Goal: Communication & Community: Share content

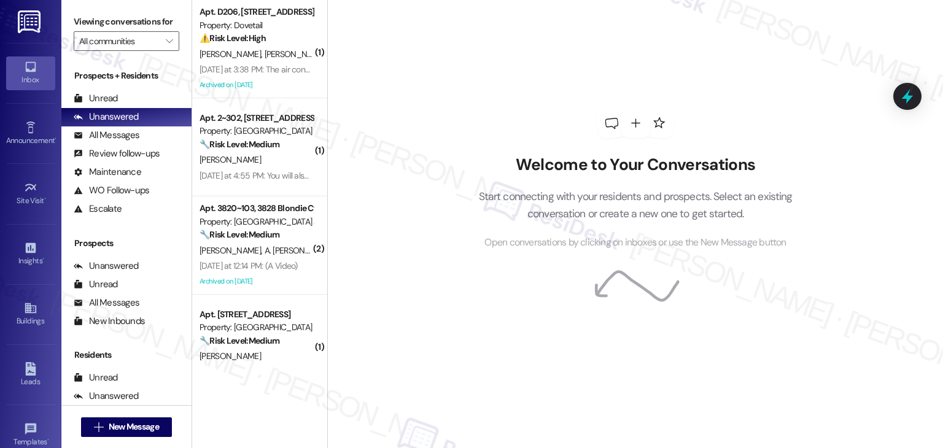
drag, startPoint x: 829, startPoint y: 109, endPoint x: 408, endPoint y: 269, distance: 450.3
click at [829, 109] on div "Welcome to Your Conversations Start connecting with your residents and prospect…" at bounding box center [635, 224] width 616 height 448
click at [391, 291] on div "Welcome to Your Conversations Start connecting with your residents and prospect…" at bounding box center [635, 224] width 616 height 448
click at [361, 68] on div "Welcome to Your Conversations Start connecting with your residents and prospect…" at bounding box center [635, 224] width 616 height 448
click at [753, 193] on p "Start connecting with your residents and prospects. Select an existing conversa…" at bounding box center [635, 205] width 351 height 35
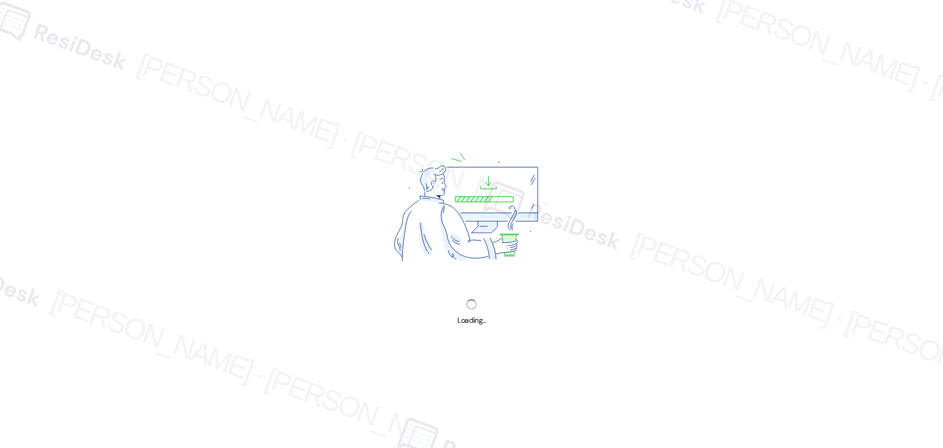
click at [617, 155] on div "Loading..." at bounding box center [471, 224] width 943 height 448
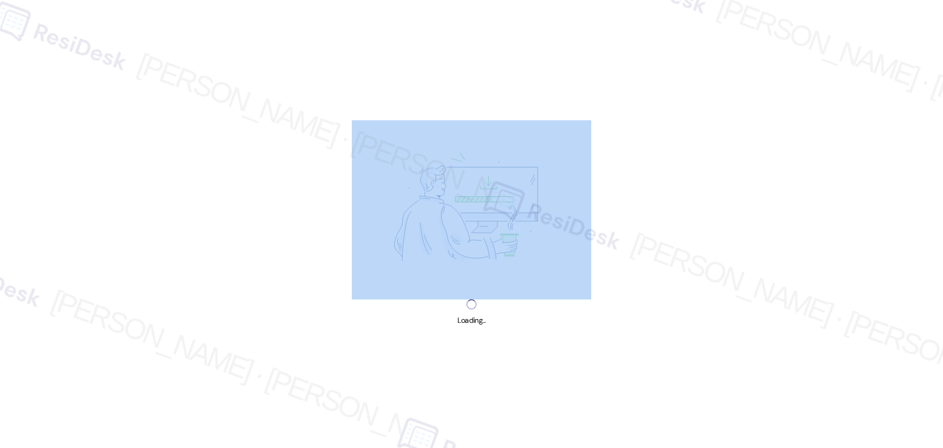
click at [617, 155] on div "Loading..." at bounding box center [471, 224] width 943 height 448
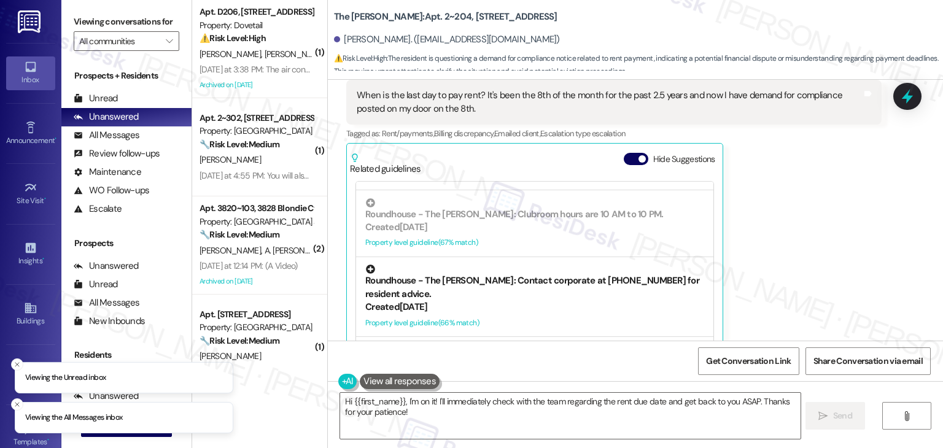
scroll to position [327, 0]
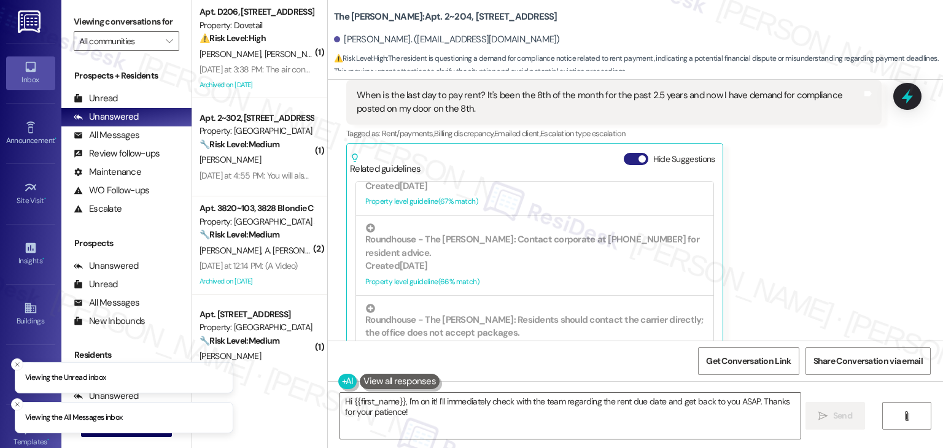
click at [629, 153] on button "Hide Suggestions" at bounding box center [636, 159] width 25 height 12
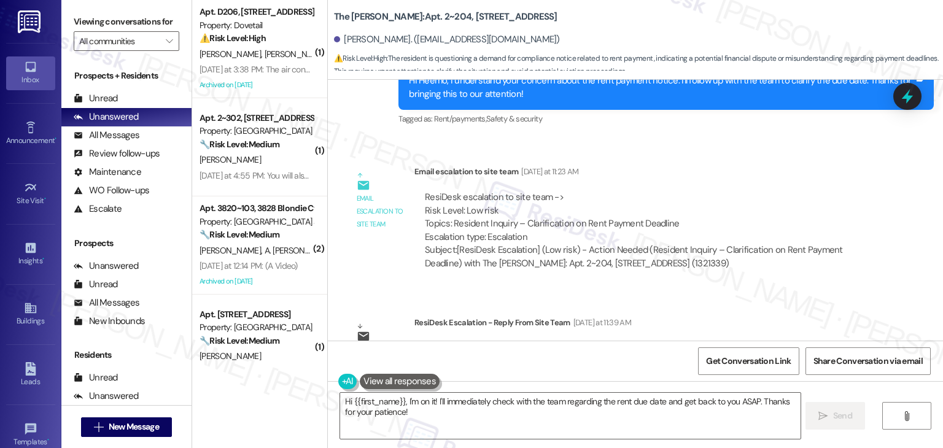
scroll to position [4976, 0]
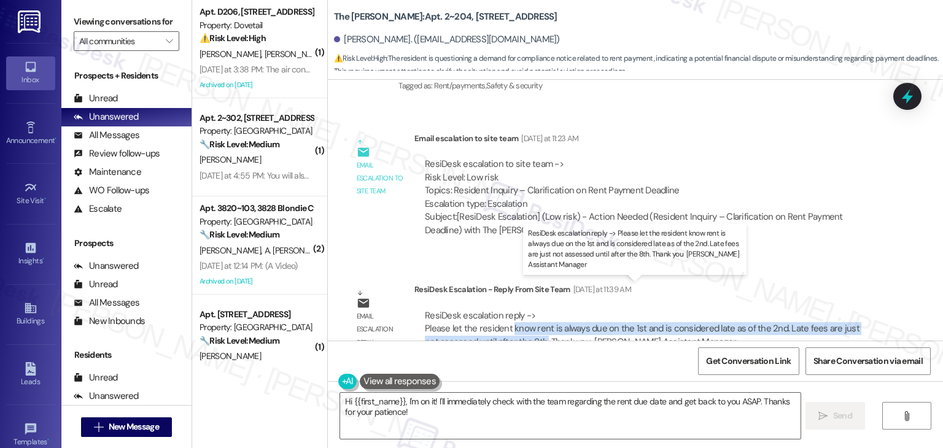
drag, startPoint x: 522, startPoint y: 317, endPoint x: 503, endPoint y: 308, distance: 21.1
click at [503, 309] on div "ResiDesk escalation reply -> Please let the resident know rent is always due on…" at bounding box center [642, 328] width 435 height 39
copy div "know rent is always due on the 1st and is considered late as of the 2nd. Late f…"
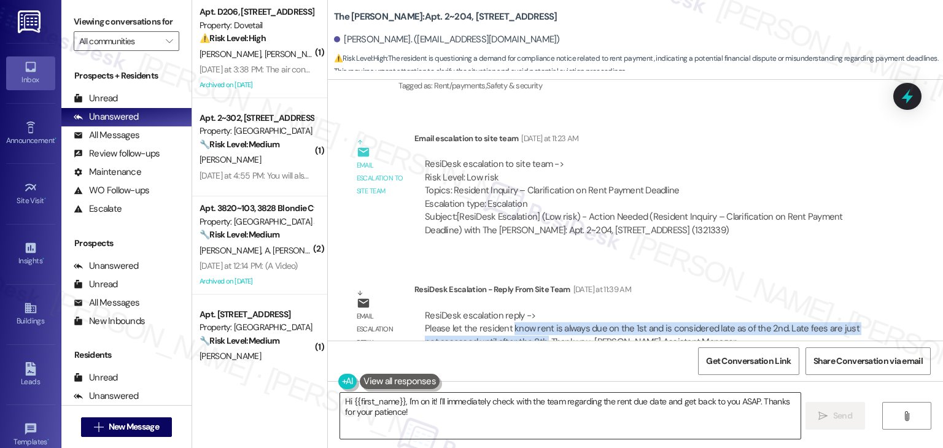
click at [476, 398] on textarea "Hi {{first_name}}, I'm on it! I'll immediately check with the team regarding th…" at bounding box center [570, 416] width 460 height 46
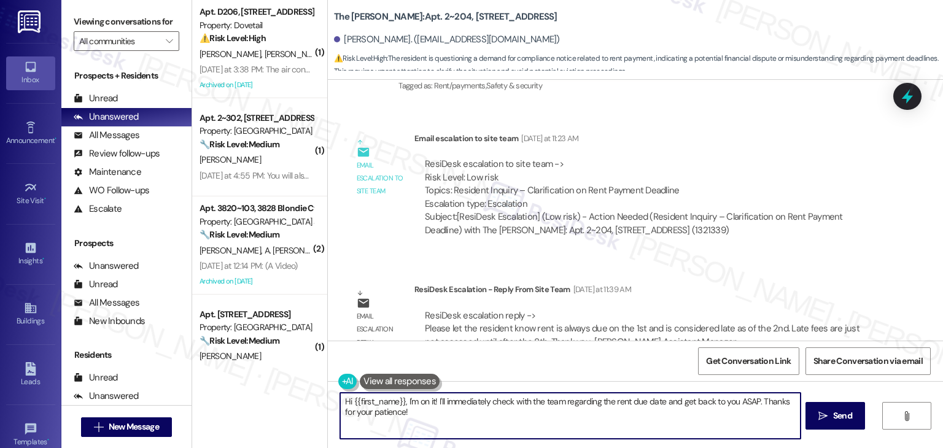
click at [476, 398] on textarea "Hi {{first_name}}, I'm on it! I'll immediately check with the team regarding th…" at bounding box center [570, 416] width 460 height 46
paste textarea "Heemo, I’ve shared your concern with the site team. They confirmed that rent is…"
type textarea "Hi Heemo, I’ve shared your concern with the site team. They confirmed that rent…"
click at [837, 405] on button " Send" at bounding box center [835, 416] width 60 height 28
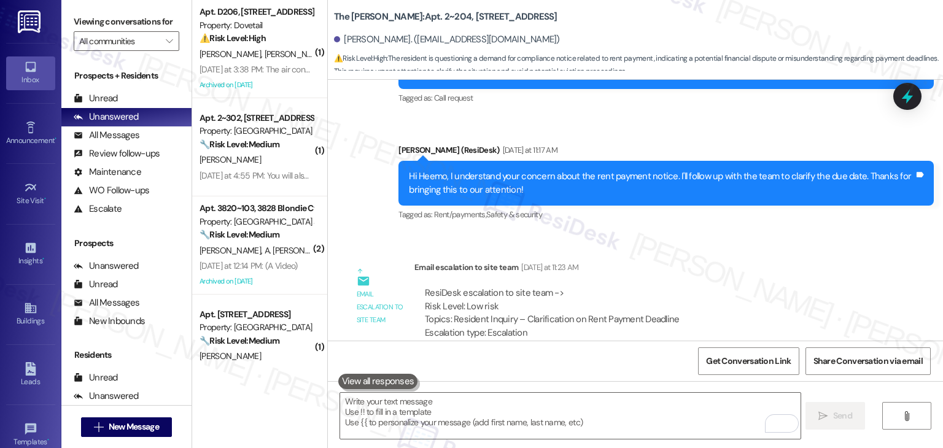
scroll to position [5075, 0]
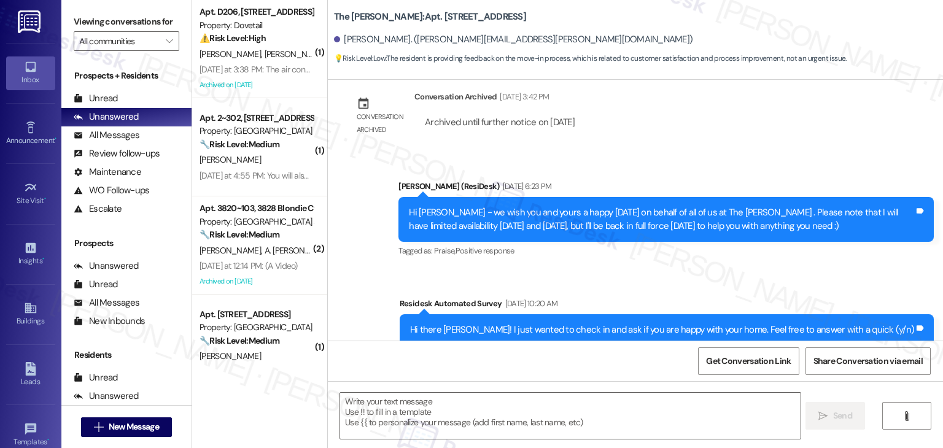
type textarea "Fetching suggested responses. Please feel free to read through the conversation…"
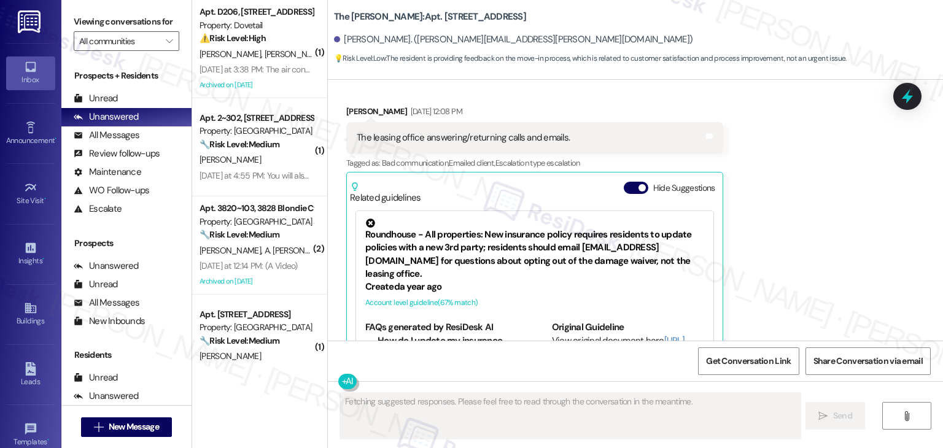
scroll to position [3032, 0]
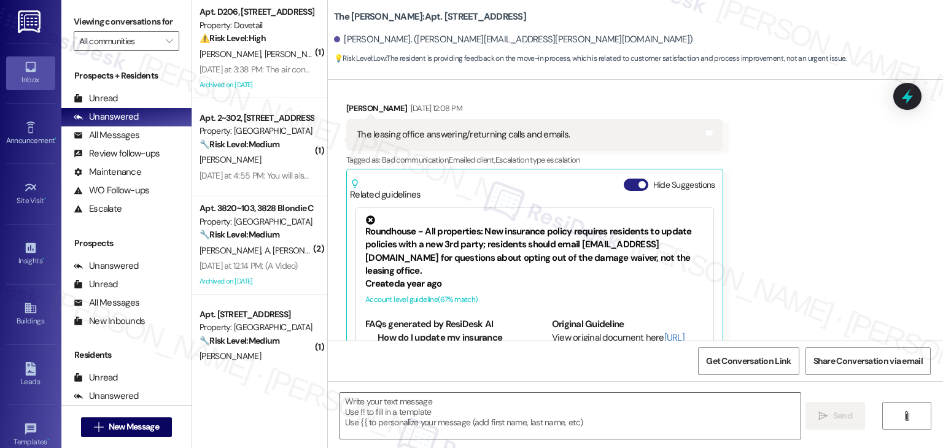
click at [624, 179] on button "Hide Suggestions" at bounding box center [636, 185] width 25 height 12
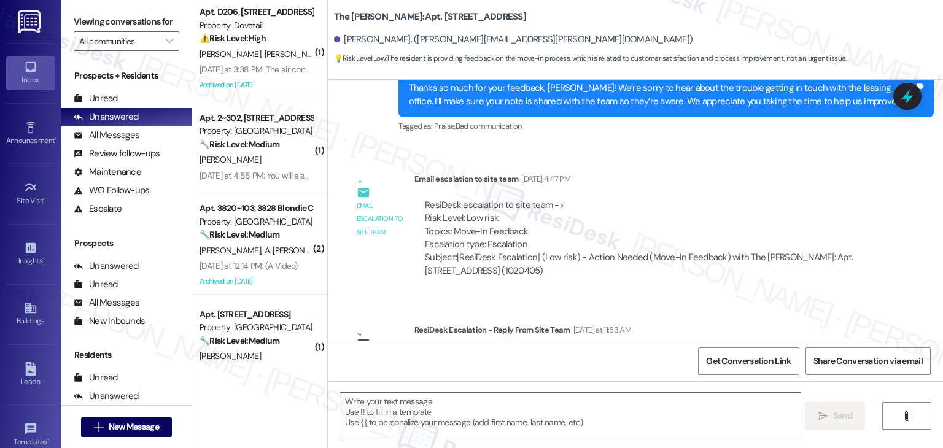
scroll to position [3234, 0]
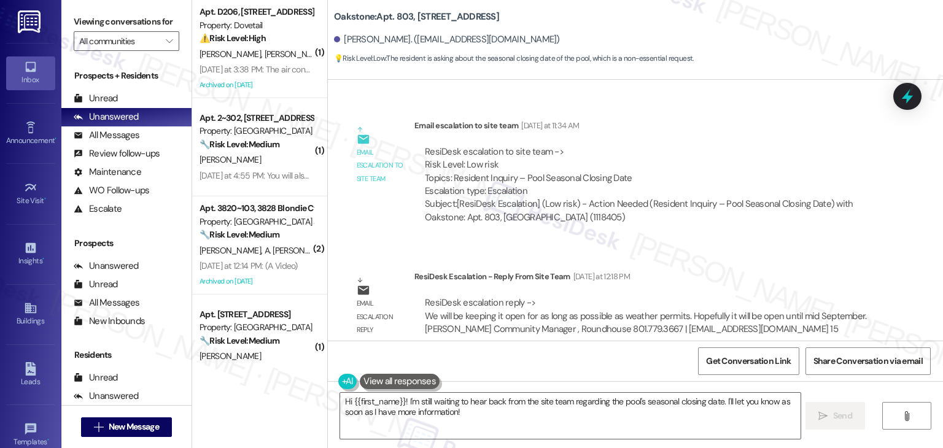
scroll to position [6100, 0]
click at [505, 404] on textarea "Hi {{first_name}}! I'm still waiting to hear back from the site team regarding …" at bounding box center [570, 416] width 460 height 46
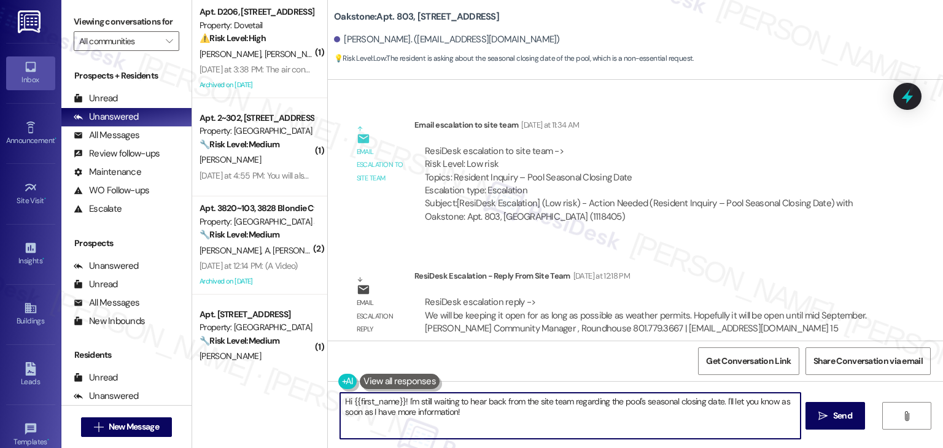
click at [505, 404] on textarea "Hi {{first_name}}! I'm still waiting to hear back from the site team regarding …" at bounding box center [570, 416] width 460 height 46
paste textarea "[PERSON_NAME], I’ve shared your question with the site team. They said they’ll …"
type textarea "Hi [PERSON_NAME], I’ve shared your question with the site team. They said they’…"
click at [842, 411] on span "Send" at bounding box center [842, 415] width 19 height 13
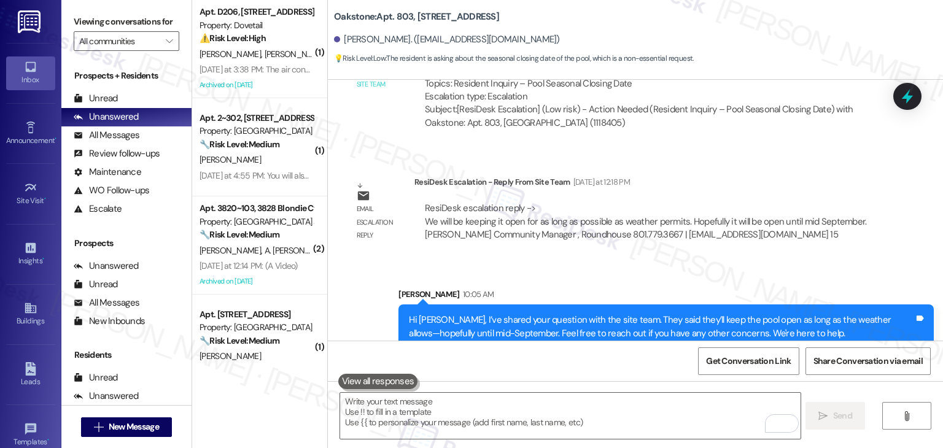
scroll to position [6199, 0]
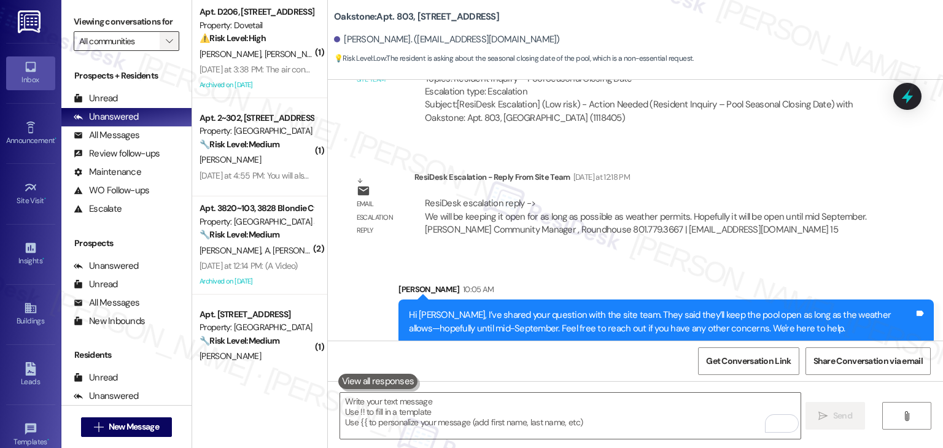
click at [166, 45] on icon "" at bounding box center [169, 41] width 7 height 10
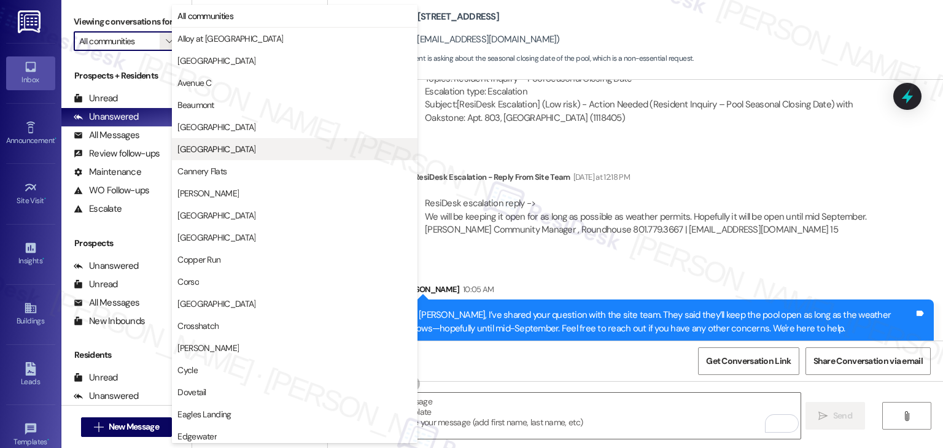
click at [202, 150] on span "[GEOGRAPHIC_DATA]" at bounding box center [216, 149] width 78 height 12
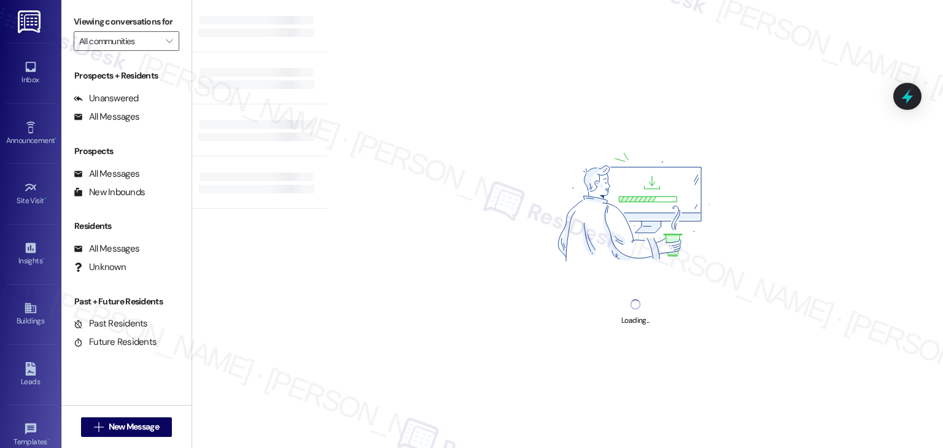
type input "[GEOGRAPHIC_DATA]"
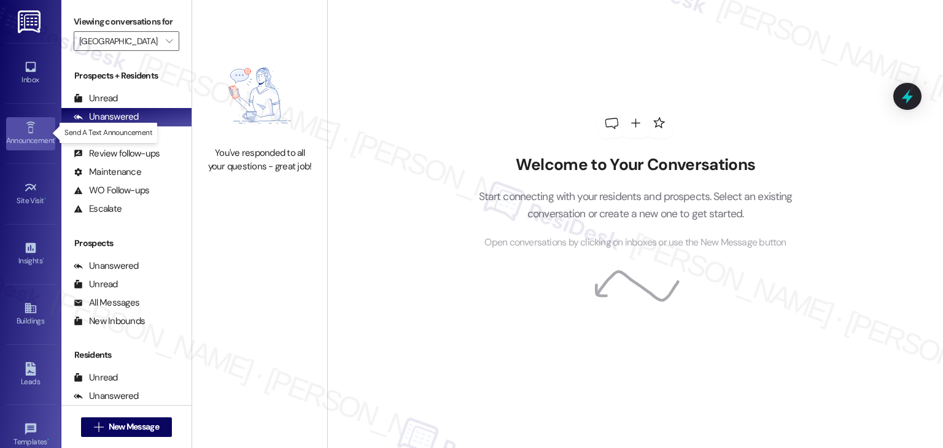
click at [24, 127] on icon at bounding box center [31, 128] width 14 height 14
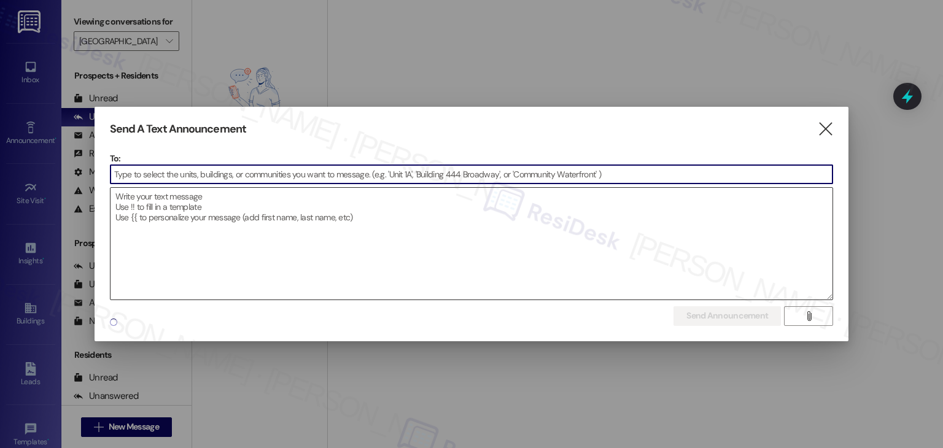
click at [180, 212] on textarea at bounding box center [471, 244] width 723 height 112
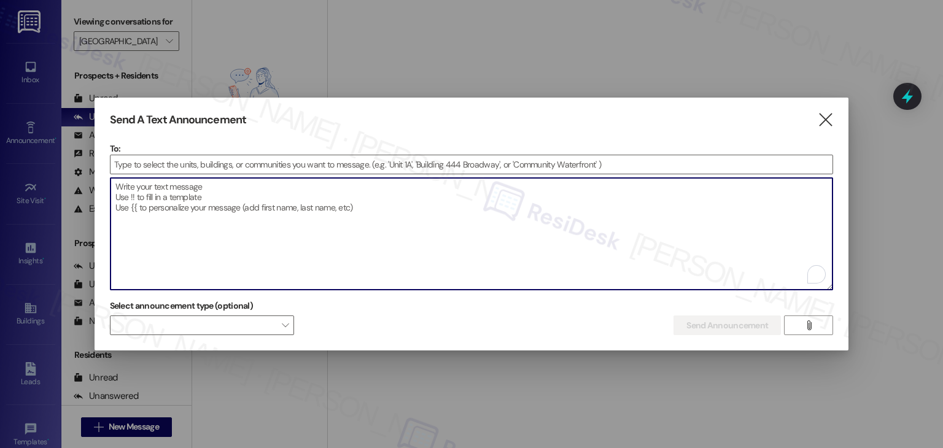
paste textarea "Hi {{first_name}}, Please be advised that alarm testing will take place [DATE],…"
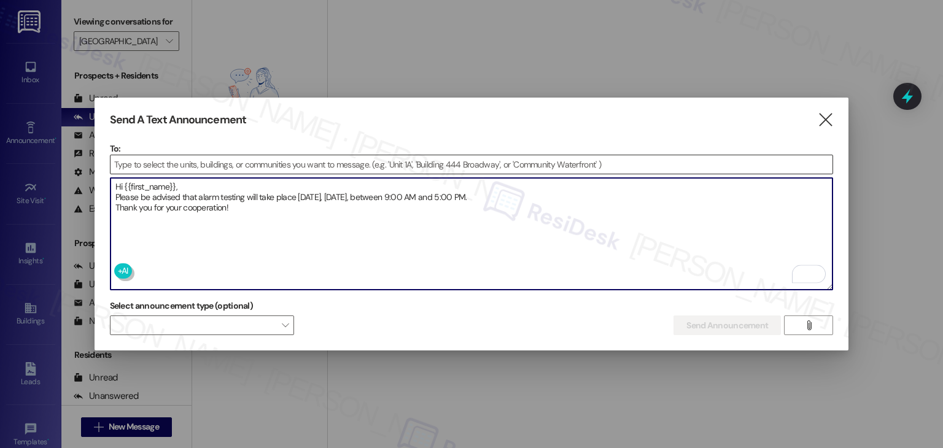
type textarea "Hi {{first_name}}, Please be advised that alarm testing will take place [DATE],…"
click at [168, 166] on input at bounding box center [471, 164] width 723 height 18
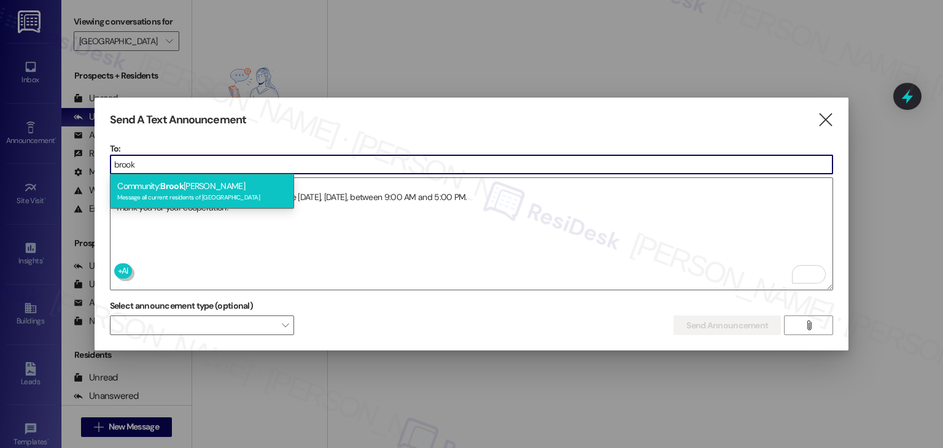
type input "brook"
click at [188, 190] on div "Community: [PERSON_NAME] Message all current residents of [GEOGRAPHIC_DATA]" at bounding box center [202, 191] width 184 height 35
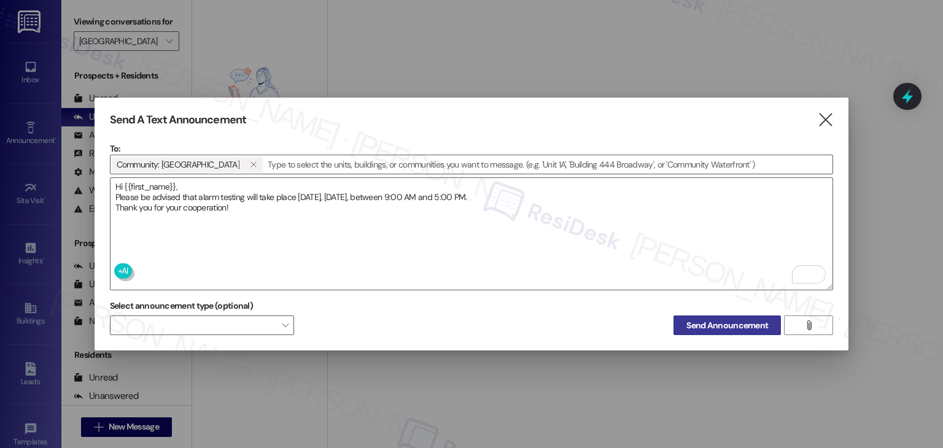
click at [718, 322] on span "Send Announcement" at bounding box center [727, 325] width 82 height 13
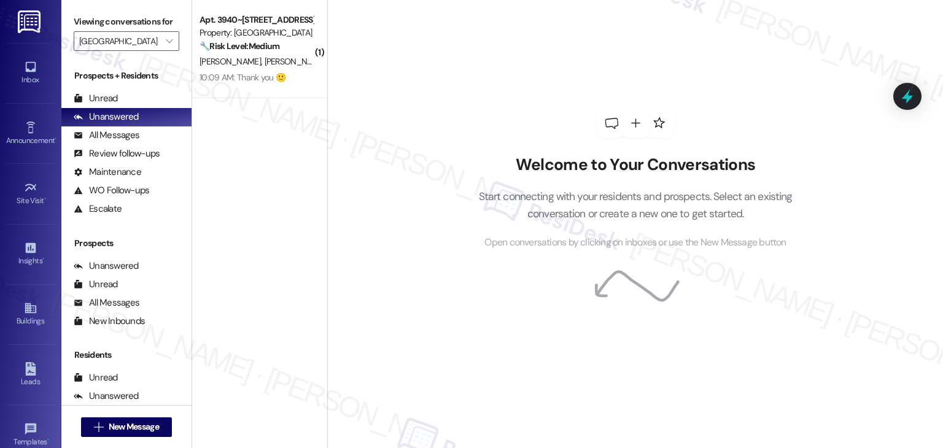
click at [443, 312] on div "Welcome to Your Conversations Start connecting with your residents and prospect…" at bounding box center [635, 224] width 616 height 448
